Goal: Book appointment/travel/reservation

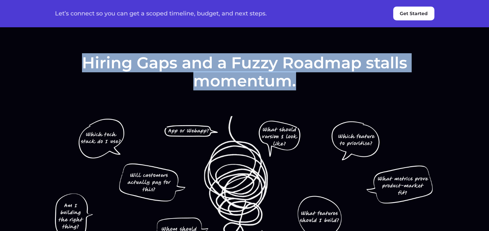
drag, startPoint x: 92, startPoint y: 61, endPoint x: 296, endPoint y: 76, distance: 205.4
click at [296, 76] on h2 "Hiring Gaps and a Fuzzy Roadmap stalls momentum." at bounding box center [244, 72] width 379 height 36
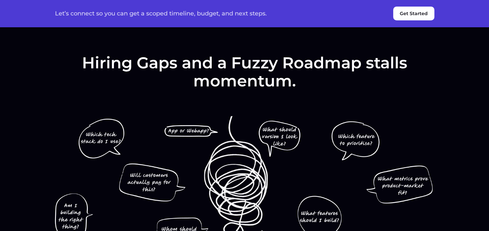
click at [169, 93] on div "Hiring Gaps and a Fuzzy Roadmap stalls momentum." at bounding box center [244, 225] width 395 height 342
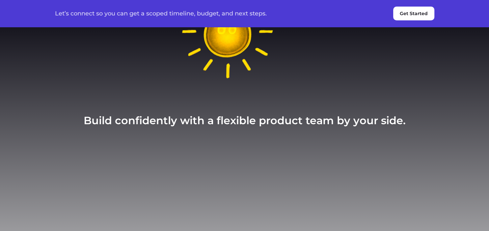
scroll to position [313, 0]
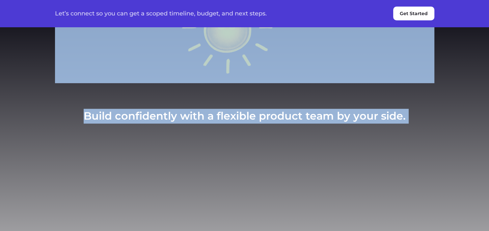
drag, startPoint x: 85, startPoint y: 119, endPoint x: 406, endPoint y: 119, distance: 321.1
click at [406, 119] on section "Build confidently with a flexible product team by your side. Hiring Gaps and a …" at bounding box center [244, 41] width 489 height 709
click at [399, 140] on section "Build confidently with a flexible product team by your side. Hiring Gaps and a …" at bounding box center [244, 41] width 489 height 709
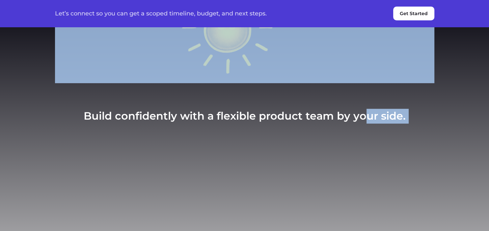
drag, startPoint x: 409, startPoint y: 119, endPoint x: 366, endPoint y: 121, distance: 43.2
click at [366, 121] on section "Build confidently with a flexible product team by your side. Hiring Gaps and a …" at bounding box center [244, 41] width 489 height 709
click at [406, 123] on section "Build confidently with a flexible product team by your side. Hiring Gaps and a …" at bounding box center [244, 41] width 489 height 709
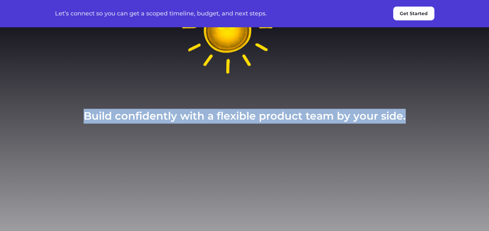
drag, startPoint x: 404, startPoint y: 119, endPoint x: 87, endPoint y: 118, distance: 316.8
click at [87, 118] on h3 "Build confidently with a flexible product team by your side." at bounding box center [245, 116] width 322 height 15
copy h3 "Build confidently with a flexible product team by your side."
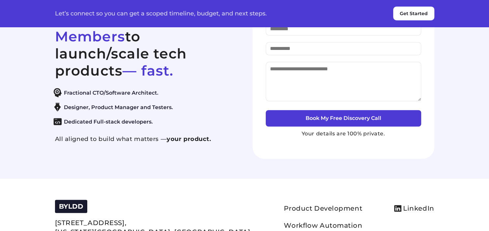
scroll to position [2782, 0]
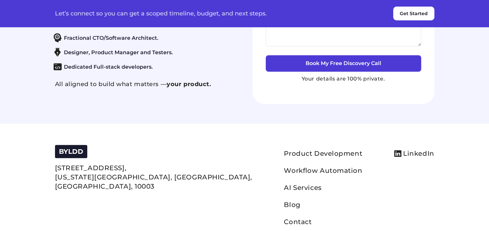
drag, startPoint x: 57, startPoint y: 63, endPoint x: 210, endPoint y: 83, distance: 154.5
copy h2 "Empowering ambitious Small Bets Members"
click at [167, 24] on span "— fast." at bounding box center [147, 15] width 51 height 17
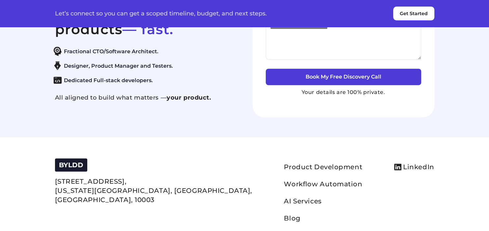
scroll to position [2735, 0]
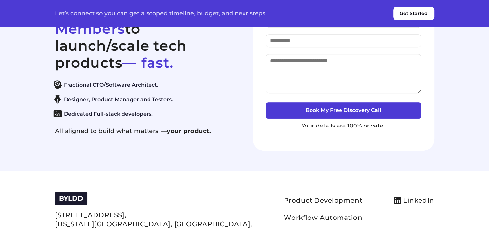
click at [407, 15] on button "Get Started" at bounding box center [413, 14] width 41 height 14
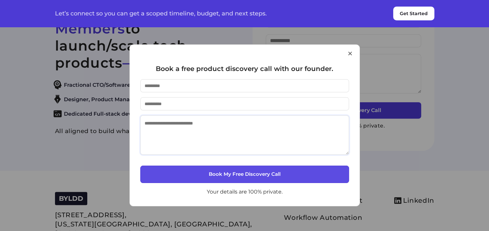
click at [261, 126] on textarea at bounding box center [244, 136] width 209 height 40
drag, startPoint x: 205, startPoint y: 194, endPoint x: 285, endPoint y: 192, distance: 80.0
click at [285, 192] on p "Your details are 100% private." at bounding box center [244, 192] width 209 height 7
click at [298, 189] on p "Your details are 100% private." at bounding box center [244, 192] width 209 height 7
click at [352, 56] on button "×" at bounding box center [350, 53] width 6 height 17
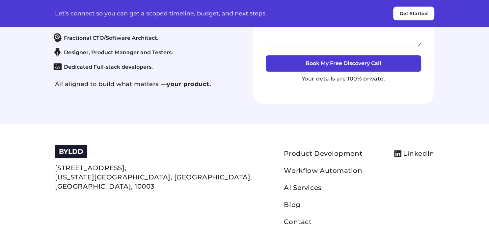
scroll to position [2804, 0]
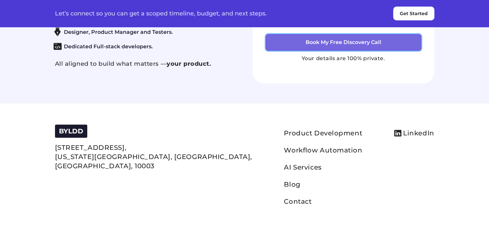
click at [322, 51] on button "Book My Free Discovery Call" at bounding box center [343, 42] width 155 height 16
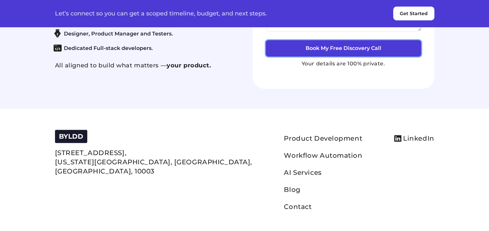
scroll to position [2735, 0]
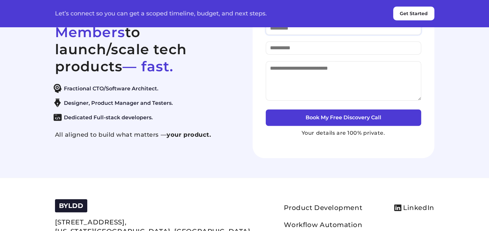
click at [302, 35] on input "text" at bounding box center [343, 28] width 155 height 13
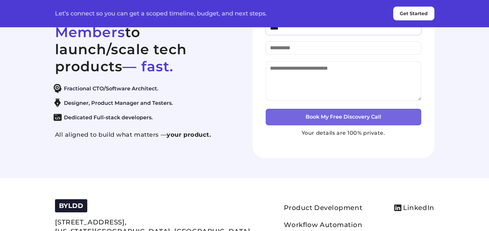
type input "****"
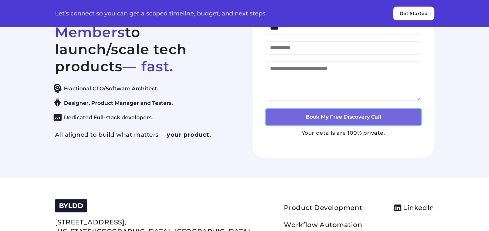
click at [304, 125] on button "Book My Free Discovery Call" at bounding box center [343, 117] width 155 height 16
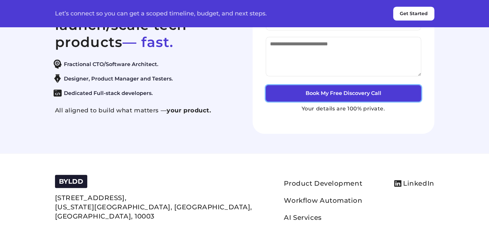
scroll to position [2770, 0]
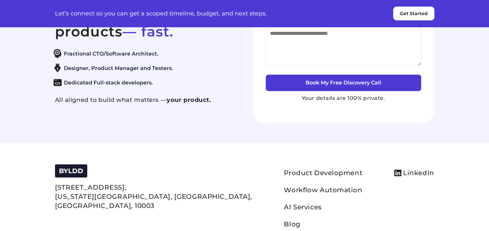
click at [293, 20] on input "email" at bounding box center [343, 13] width 155 height 13
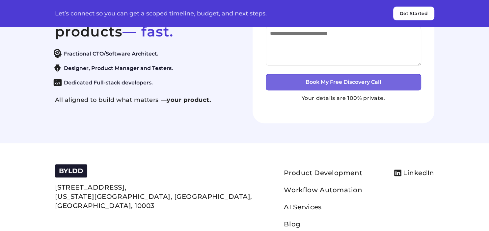
type input "**********"
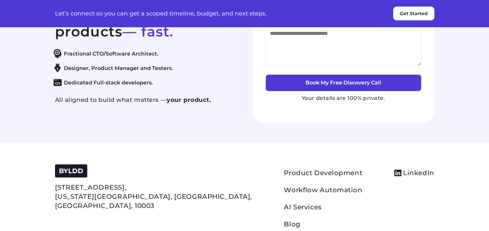
drag, startPoint x: 300, startPoint y: 102, endPoint x: 248, endPoint y: 101, distance: 51.7
click at [459, 98] on section "Empowering ambitious Small Bets Members to launch/scale tech products — fast. F…" at bounding box center [244, 33] width 489 height 219
drag, startPoint x: 266, startPoint y: 69, endPoint x: 372, endPoint y: 82, distance: 106.5
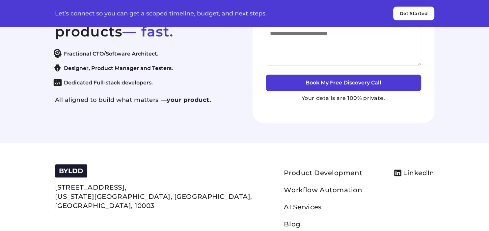
copy h4 "Book a free product discovery call with our founder."
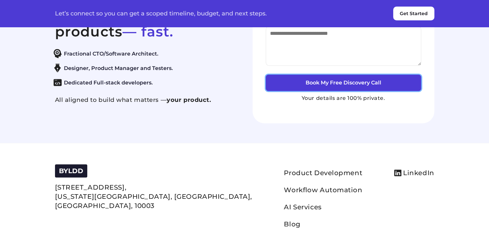
drag, startPoint x: 381, startPoint y: 189, endPoint x: 273, endPoint y: 210, distance: 110.0
click at [276, 103] on div "Book My Free Discovery Call Your details are 100% private." at bounding box center [343, 45] width 155 height 116
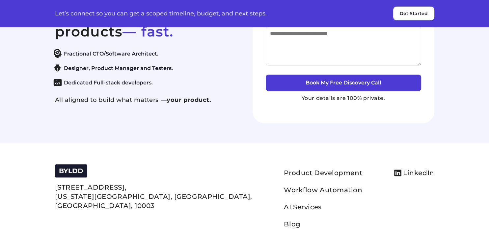
click at [273, 123] on div "Book a free product discovery call with our founder. Please enter proper email …" at bounding box center [344, 33] width 182 height 179
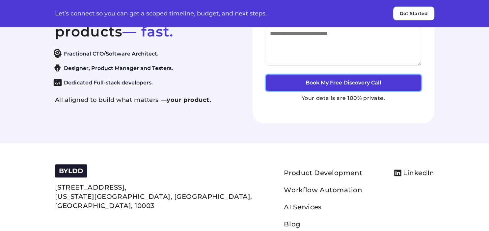
drag, startPoint x: 309, startPoint y: 191, endPoint x: 409, endPoint y: 213, distance: 102.5
click at [409, 123] on div "Book a free product discovery call with our founder. Please enter proper email …" at bounding box center [344, 33] width 182 height 179
drag, startPoint x: 388, startPoint y: 187, endPoint x: 280, endPoint y: 208, distance: 110.3
click at [280, 103] on div "Book My Free Discovery Call Your details are 100% private." at bounding box center [343, 45] width 155 height 116
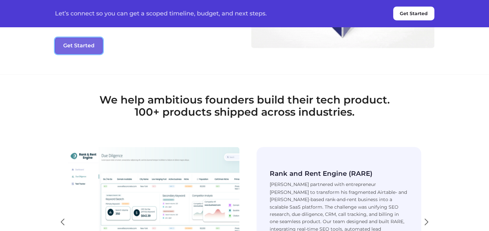
click at [93, 54] on button "Get Started" at bounding box center [79, 46] width 48 height 16
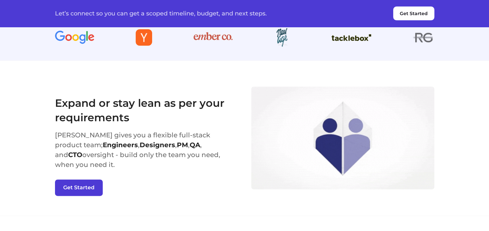
scroll to position [750, 0]
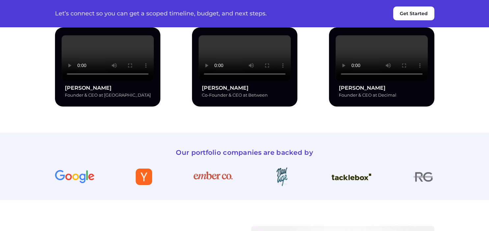
click at [427, 15] on button "Get Started" at bounding box center [413, 14] width 41 height 14
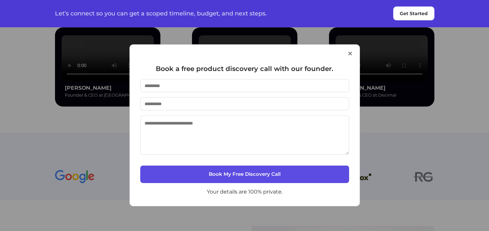
click at [350, 53] on button "×" at bounding box center [350, 53] width 6 height 17
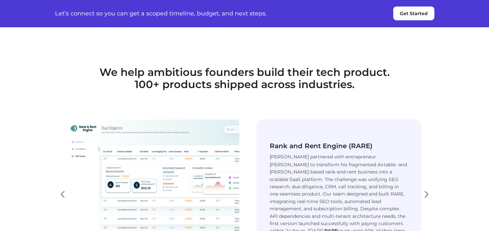
scroll to position [1063, 0]
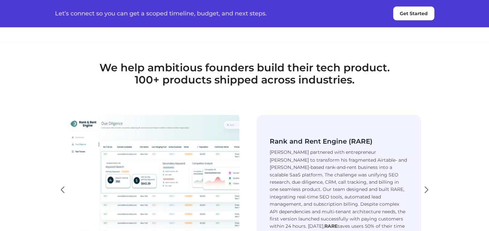
drag, startPoint x: 58, startPoint y: 46, endPoint x: 130, endPoint y: 59, distance: 73.4
copy h3 "Expand or stay lean as per your requirements"
